Goal: Find contact information: Find contact information

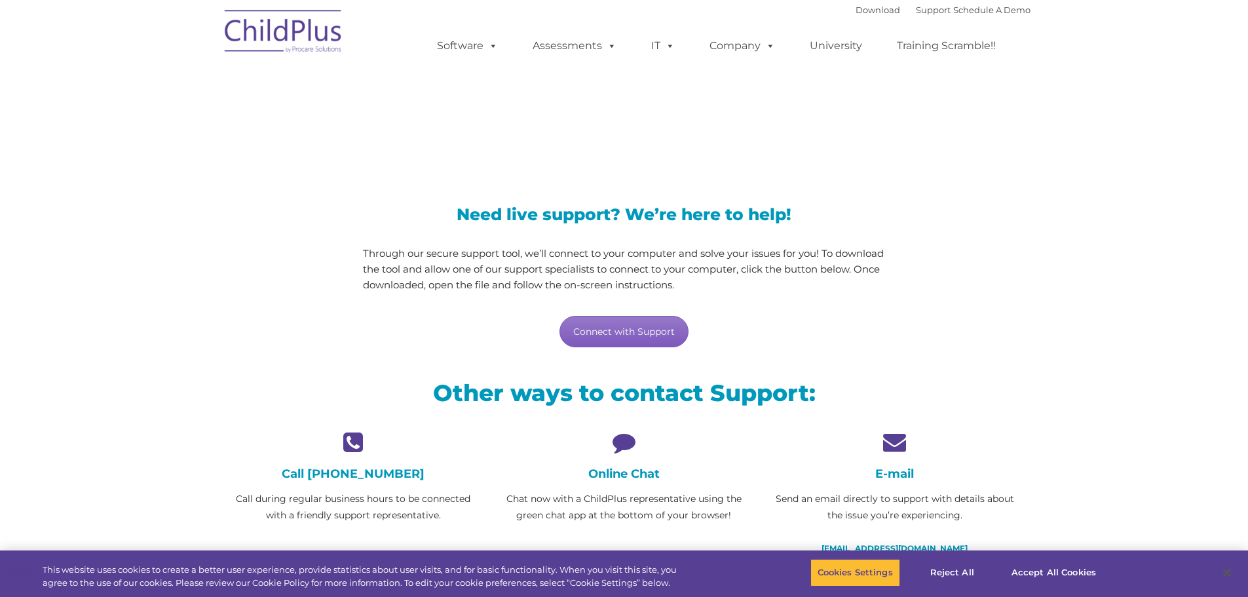
click at [634, 332] on link "Connect with Support" at bounding box center [624, 331] width 129 height 31
click at [1231, 134] on div "LiveSupport with SplashTop" at bounding box center [624, 106] width 1248 height 121
click at [1063, 291] on section "LiveSupport with SplashTop Need live support? We’re here to help! Through our s…" at bounding box center [624, 350] width 1248 height 700
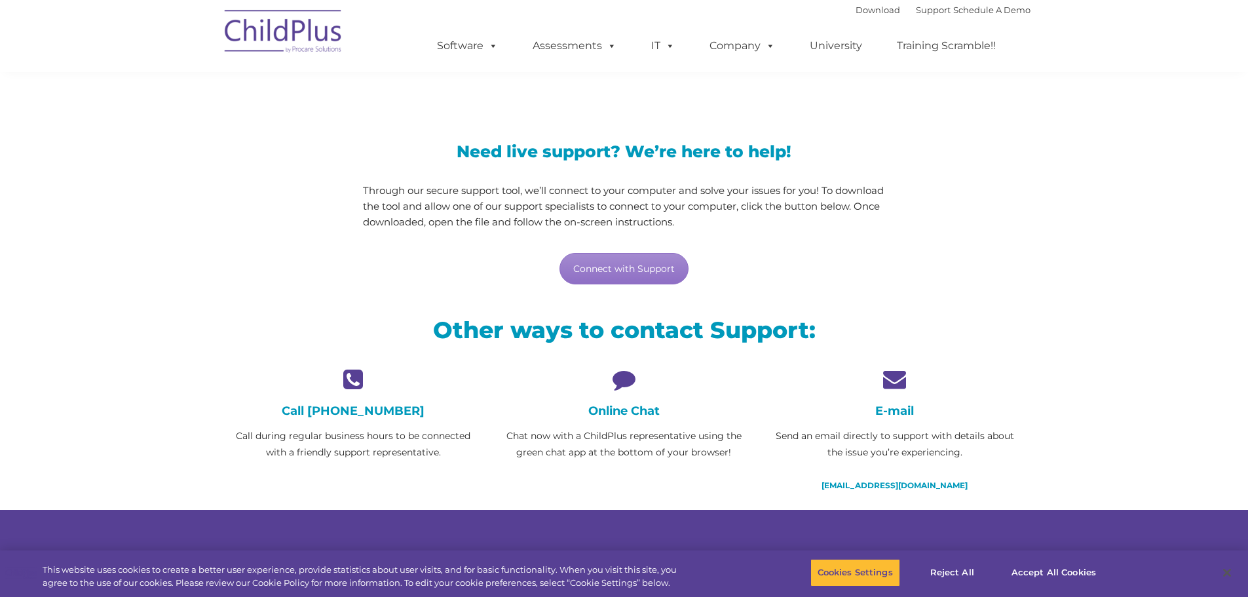
scroll to position [66, 0]
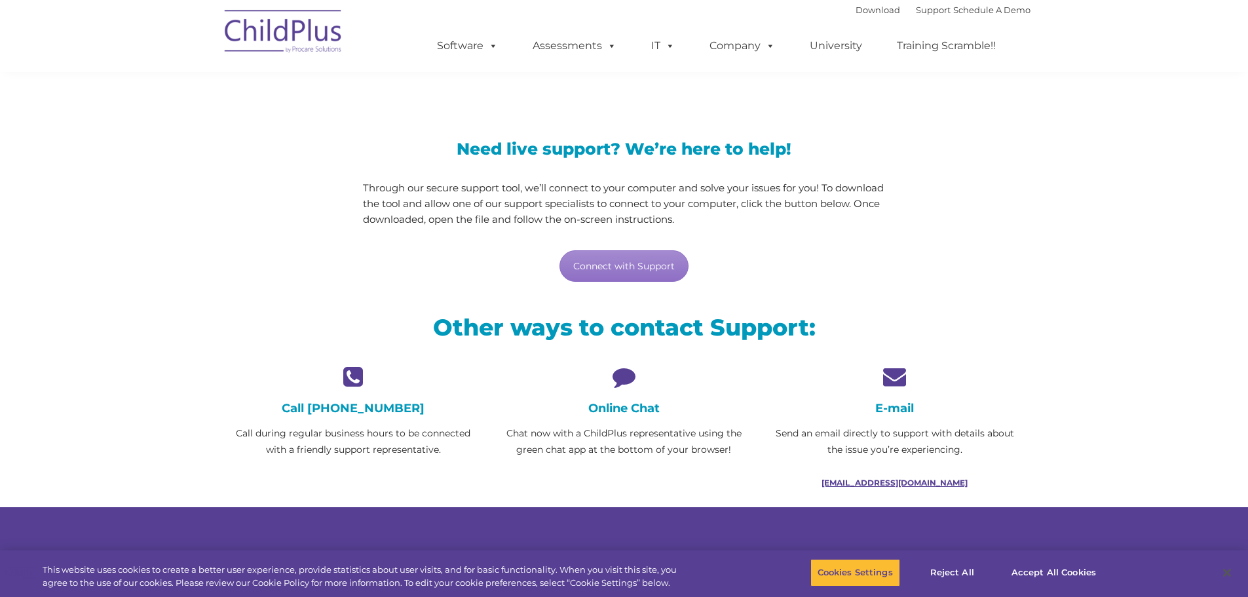
click at [891, 481] on link "[EMAIL_ADDRESS][DOMAIN_NAME]" at bounding box center [895, 483] width 146 height 10
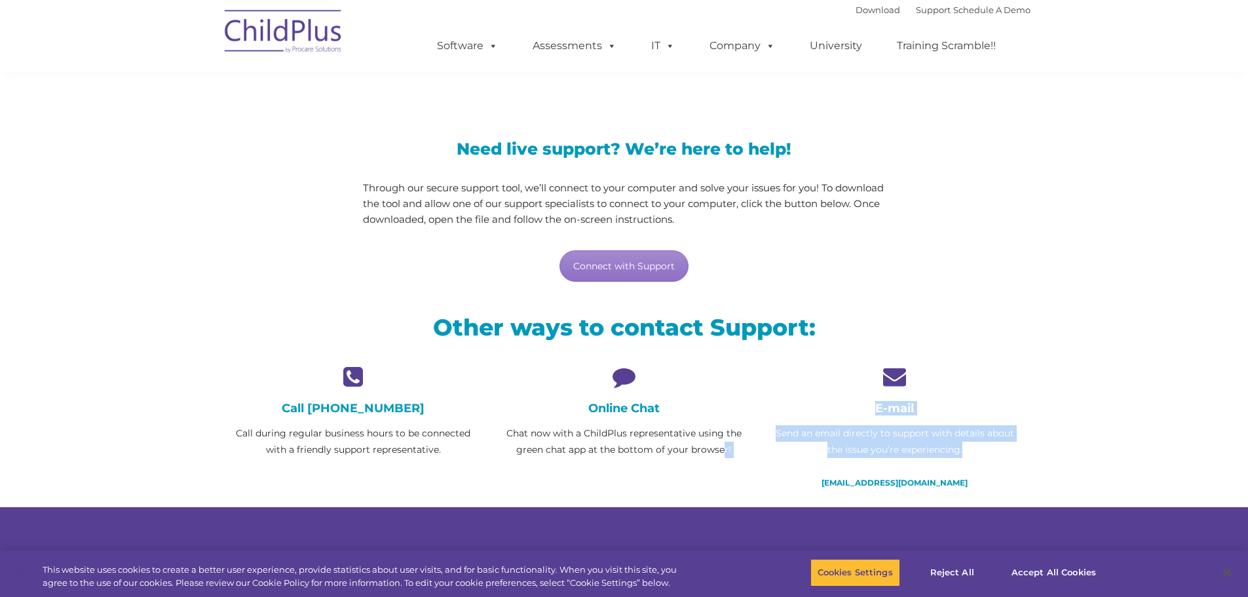
drag, startPoint x: 723, startPoint y: 457, endPoint x: 846, endPoint y: 491, distance: 127.0
click at [841, 493] on div "Call [PHONE_NUMBER] Call during regular business hours to be connected with a f…" at bounding box center [624, 436] width 813 height 142
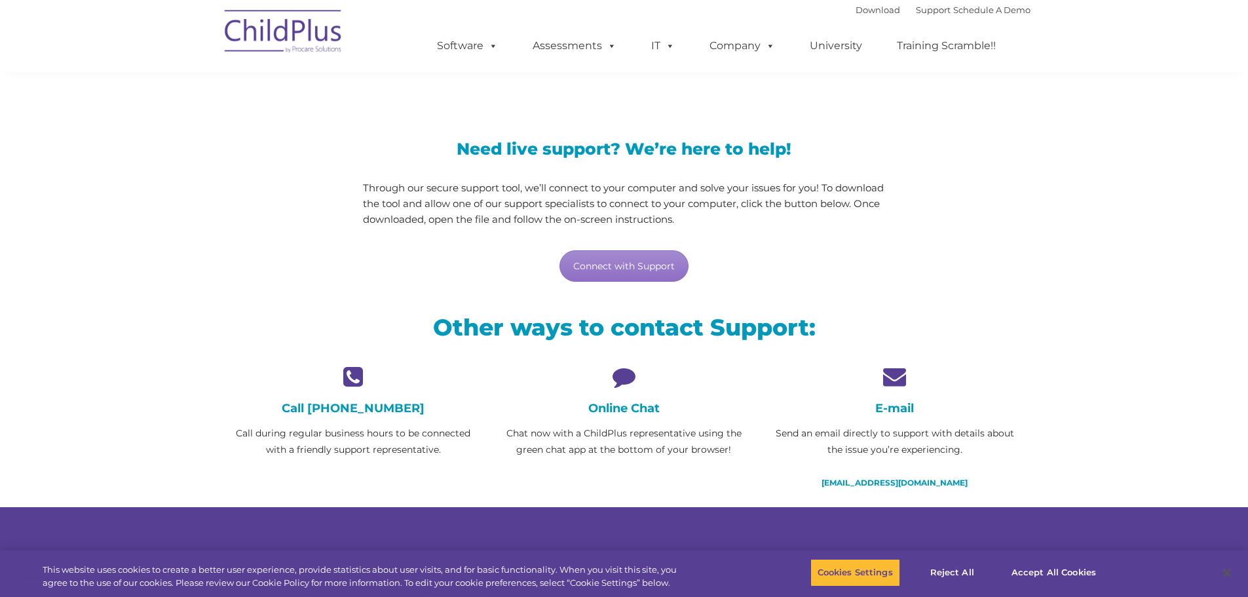
click at [731, 381] on icon at bounding box center [624, 376] width 251 height 23
click at [892, 482] on link "[EMAIL_ADDRESS][DOMAIN_NAME]" at bounding box center [895, 483] width 146 height 10
drag, startPoint x: 955, startPoint y: 483, endPoint x: 840, endPoint y: 486, distance: 115.4
click at [840, 486] on p "[EMAIL_ADDRESS][DOMAIN_NAME]" at bounding box center [894, 482] width 251 height 16
